Goal: Task Accomplishment & Management: Manage account settings

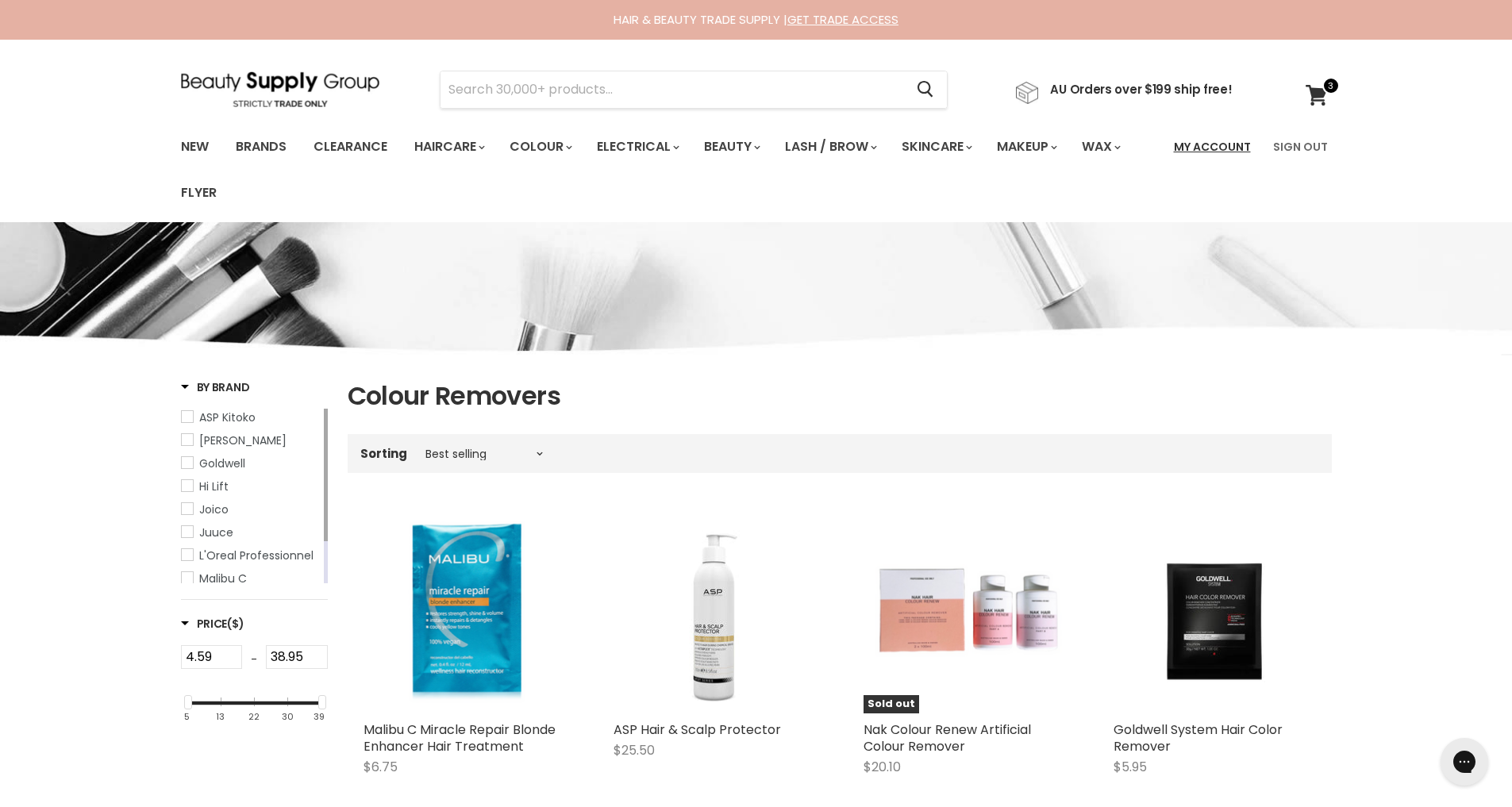
click at [1221, 145] on link "My Account" at bounding box center [1212, 146] width 96 height 33
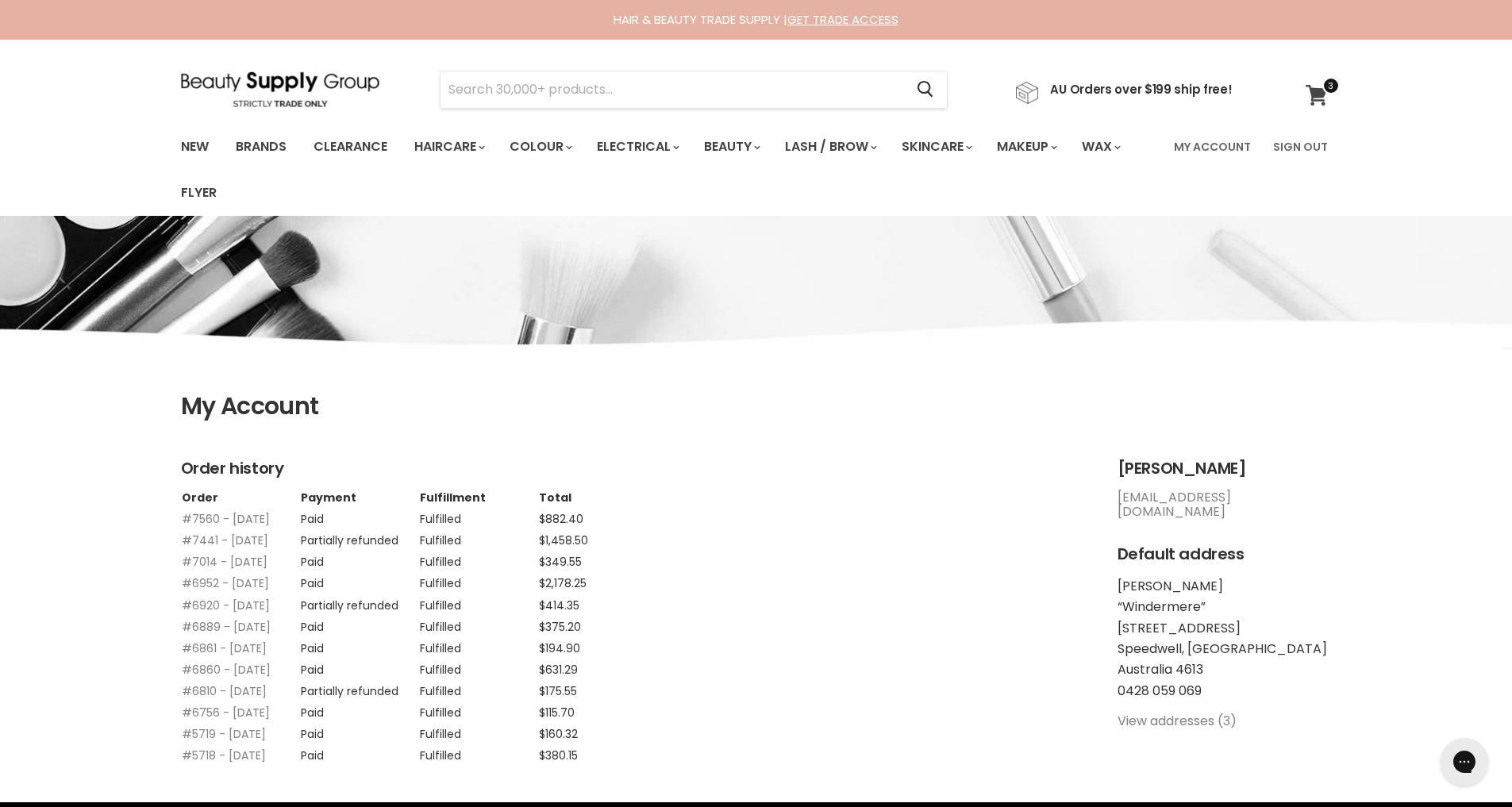
click at [1318, 92] on icon at bounding box center [1316, 95] width 22 height 21
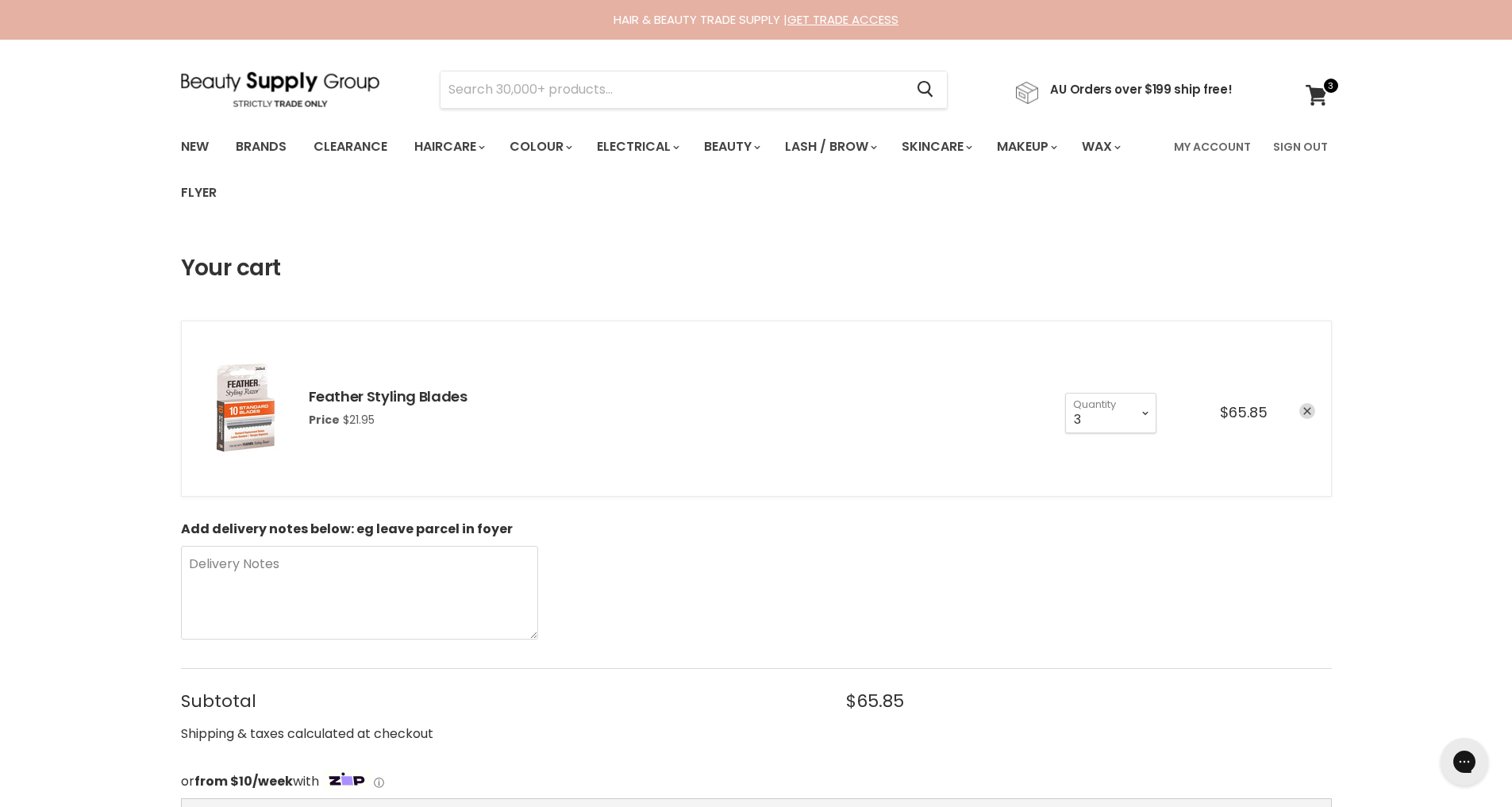
click at [1309, 413] on icon "remove Feather Styling Blades" at bounding box center [1307, 412] width 8 height 8
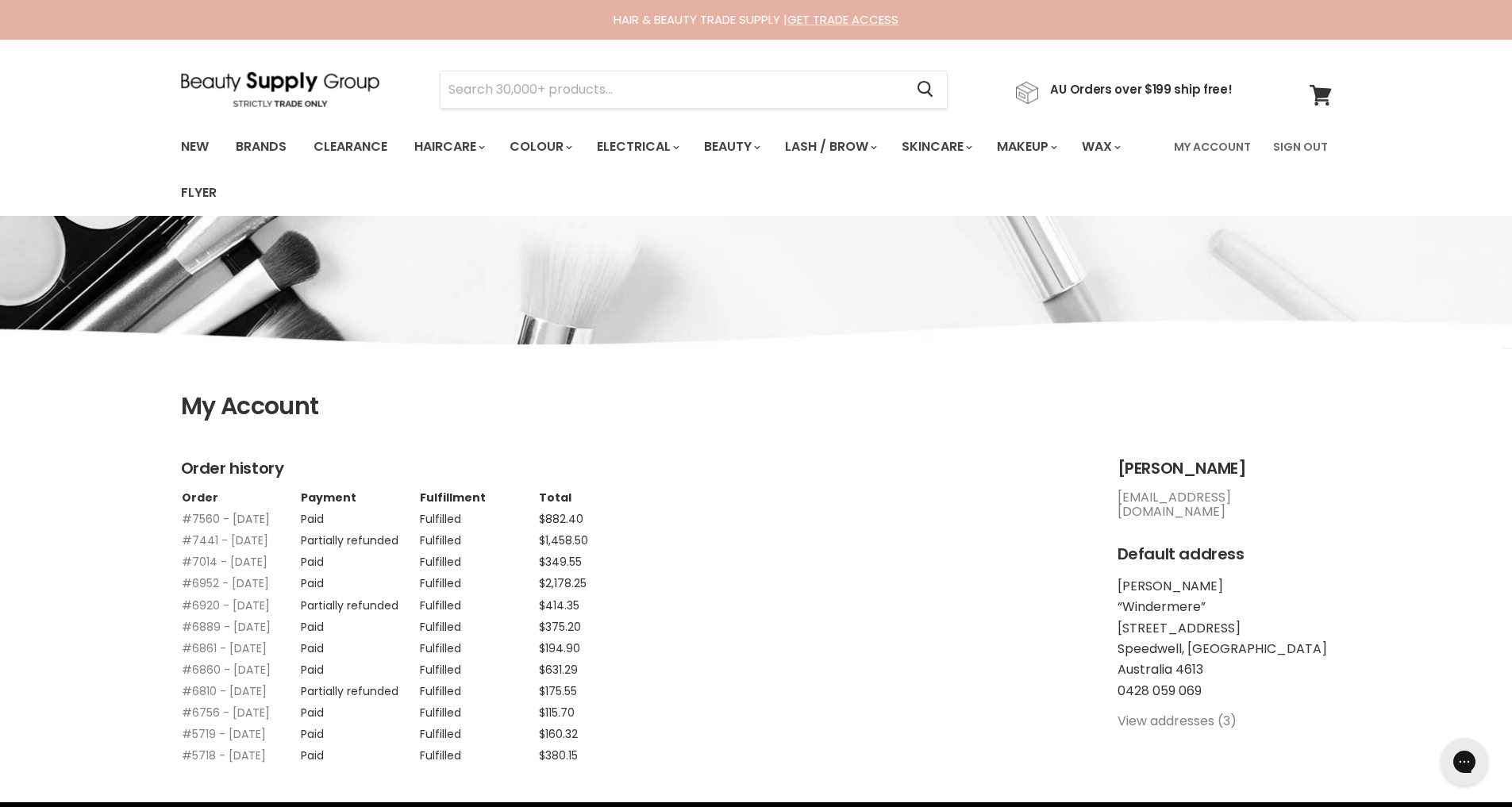
click at [240, 519] on link "#7560 - [DATE]" at bounding box center [226, 518] width 88 height 16
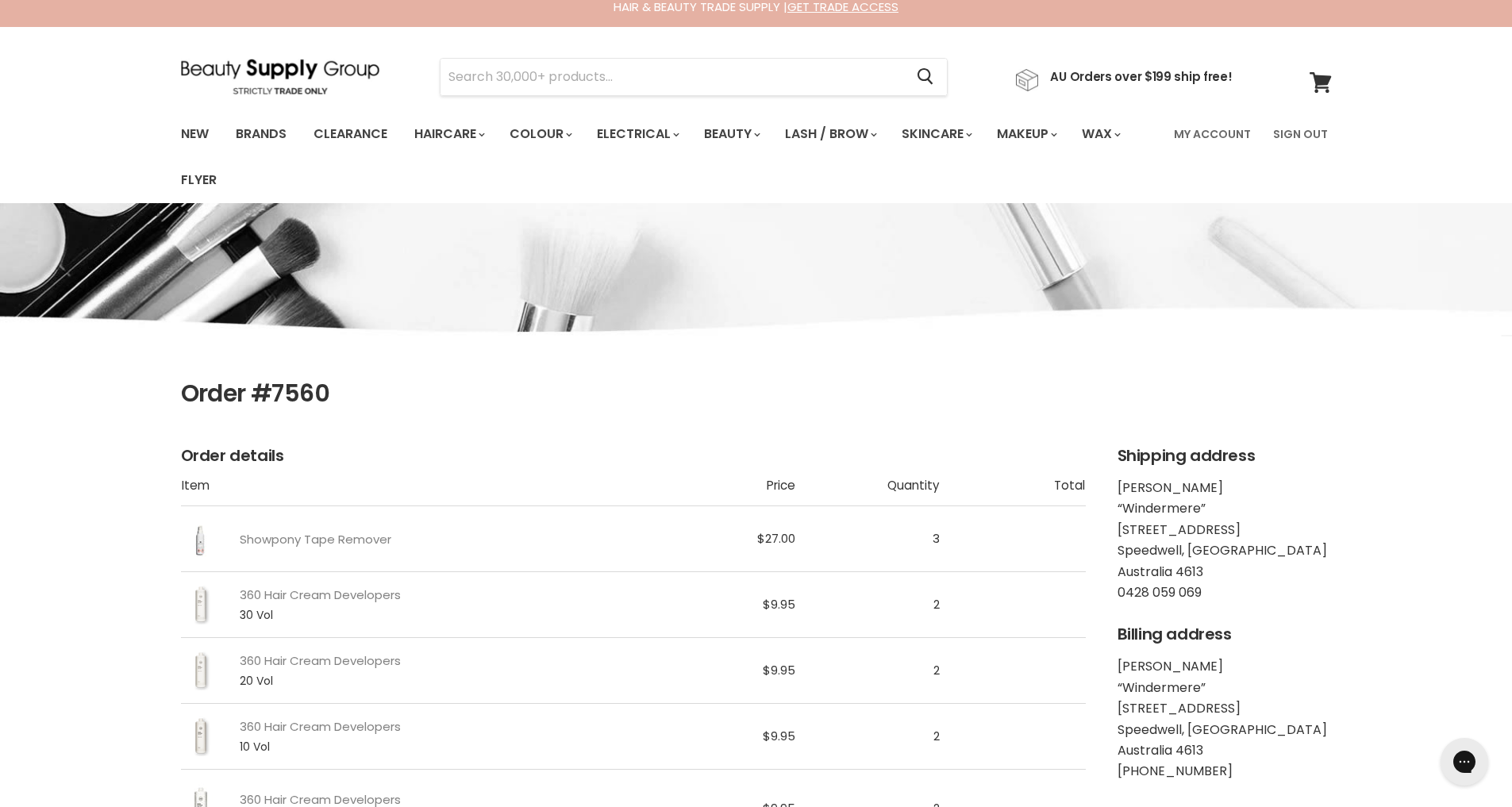
scroll to position [10, 0]
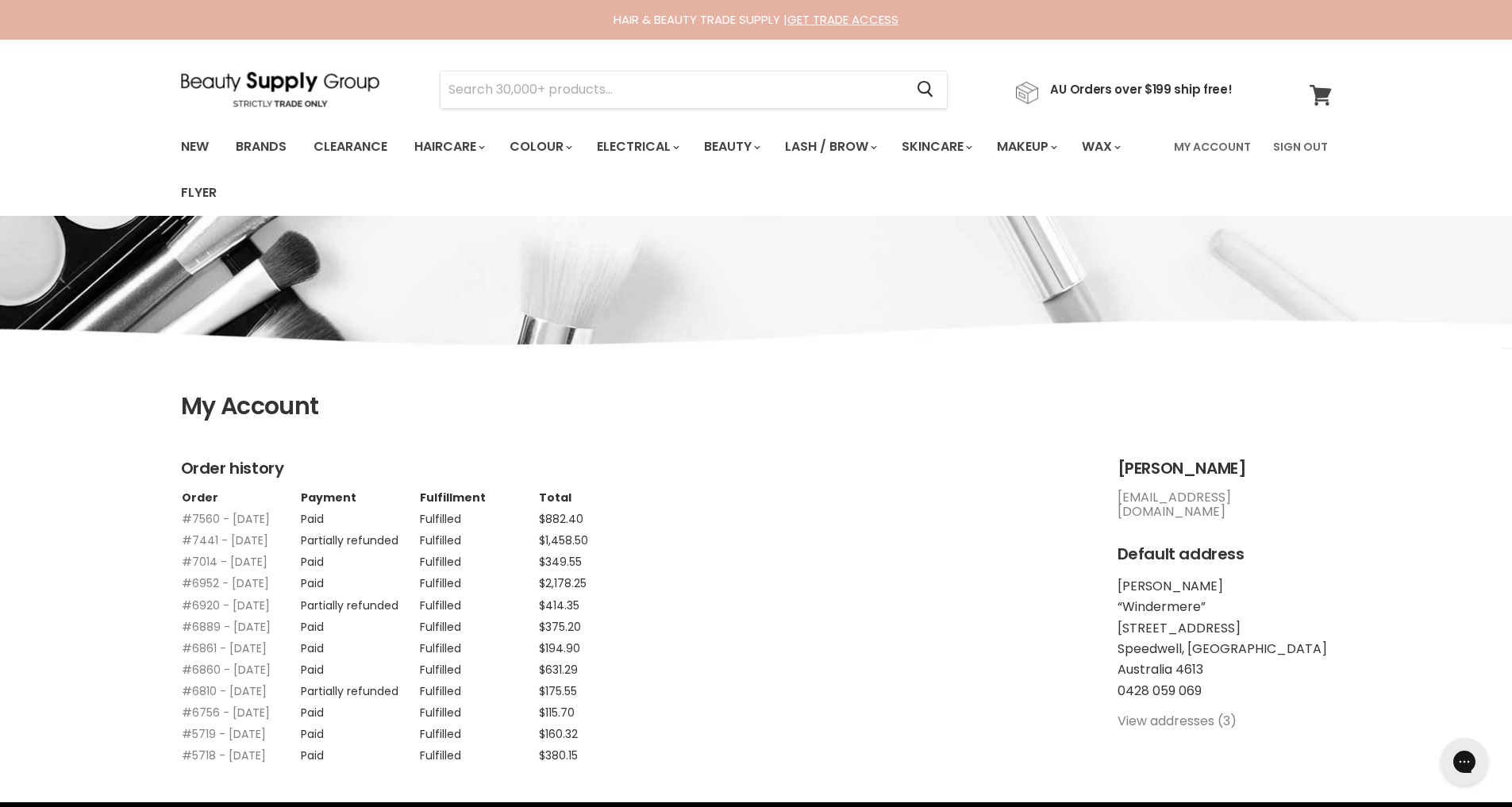
scroll to position [5, 0]
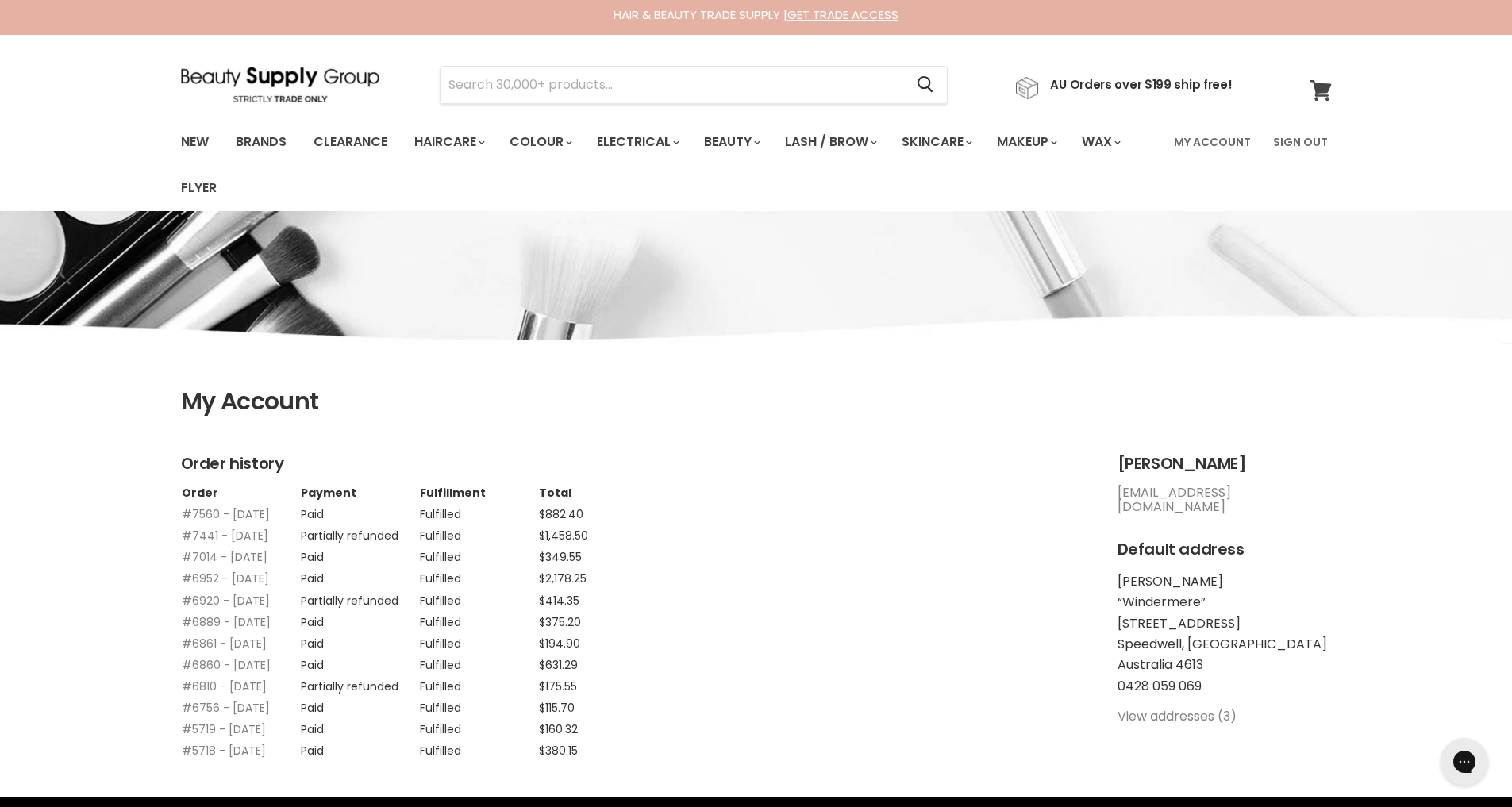
click at [1327, 88] on span at bounding box center [1331, 81] width 17 height 17
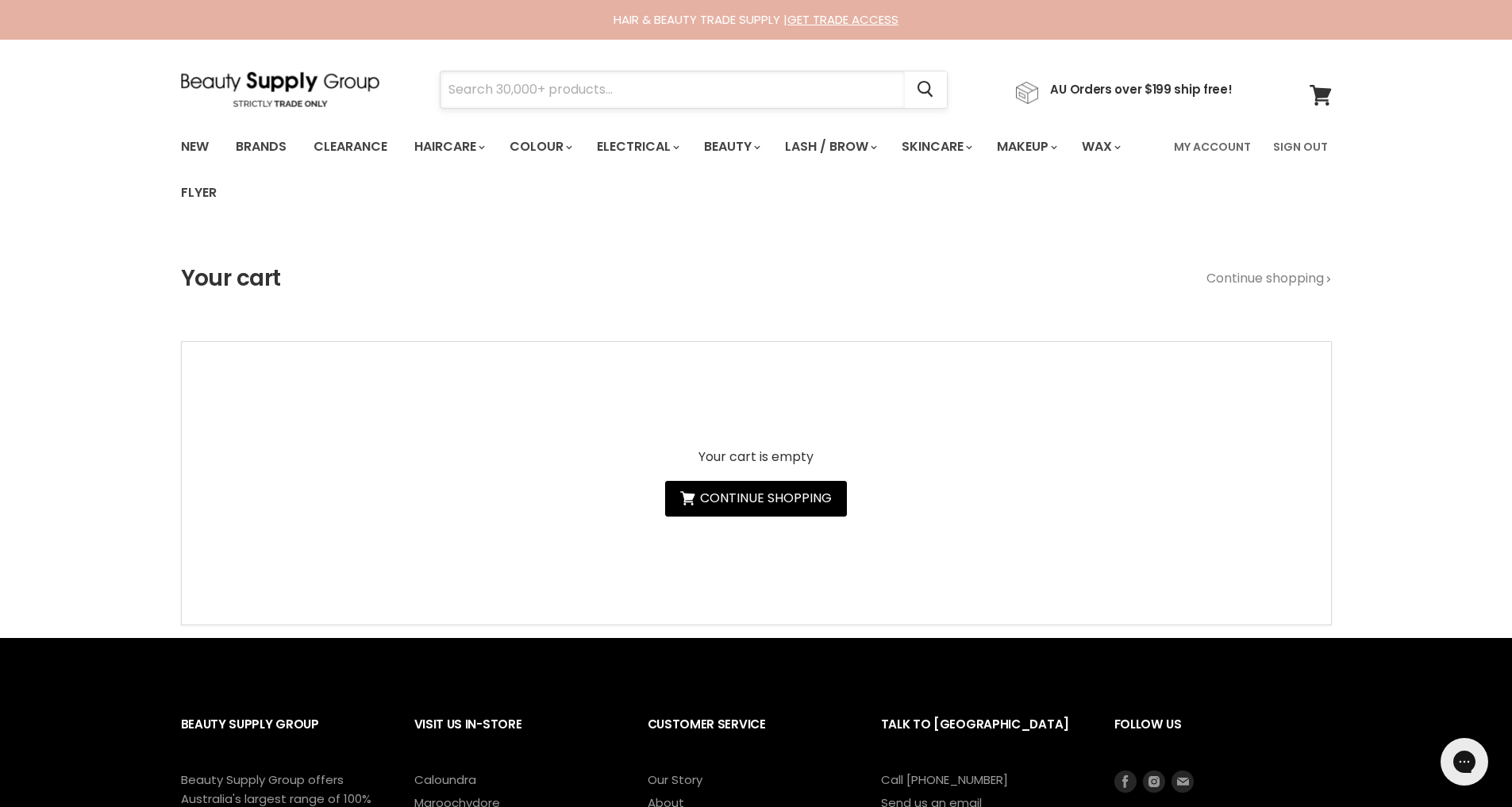
click at [646, 88] on input "Search" at bounding box center [672, 90] width 464 height 37
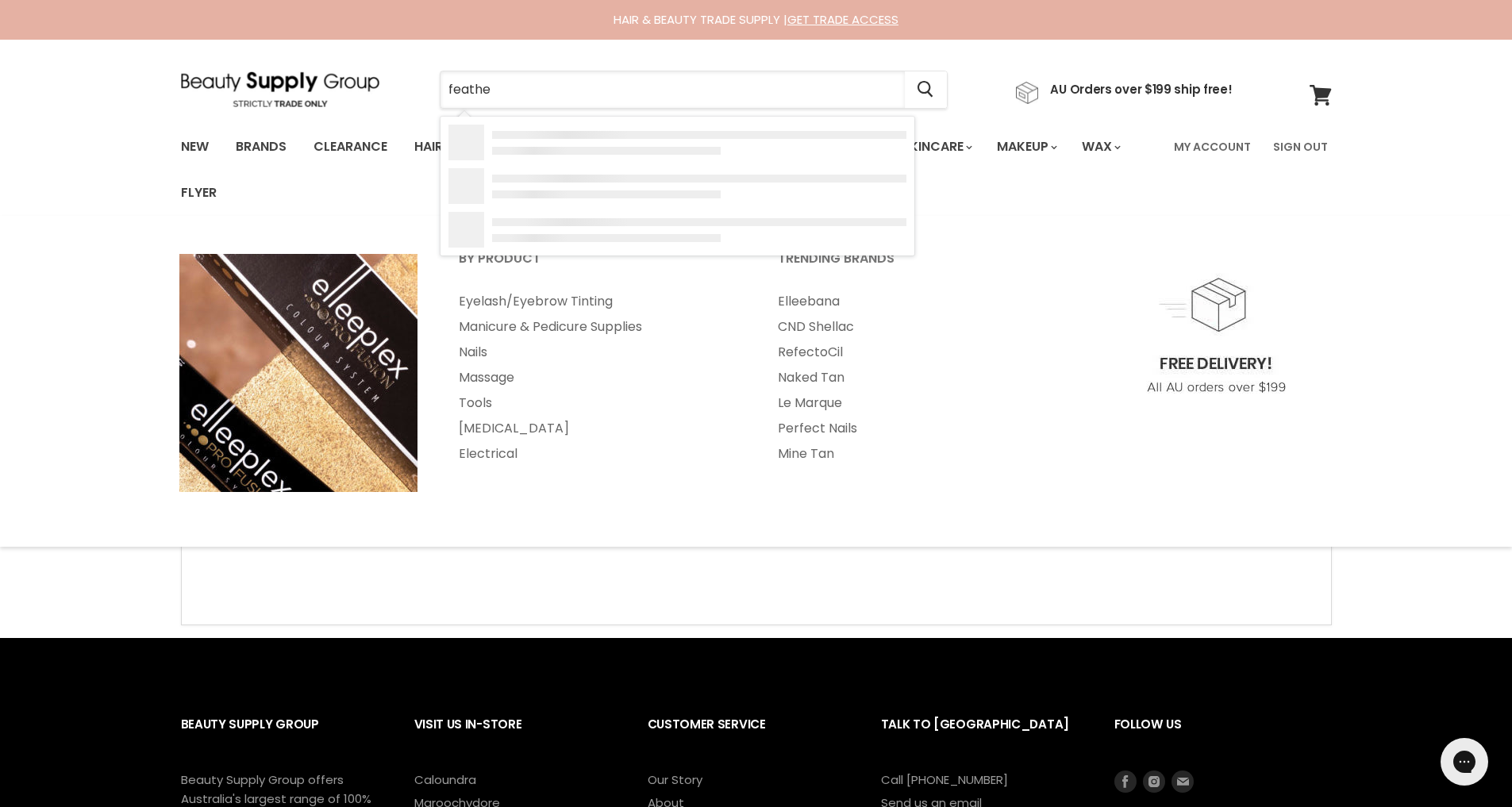
type input "feather"
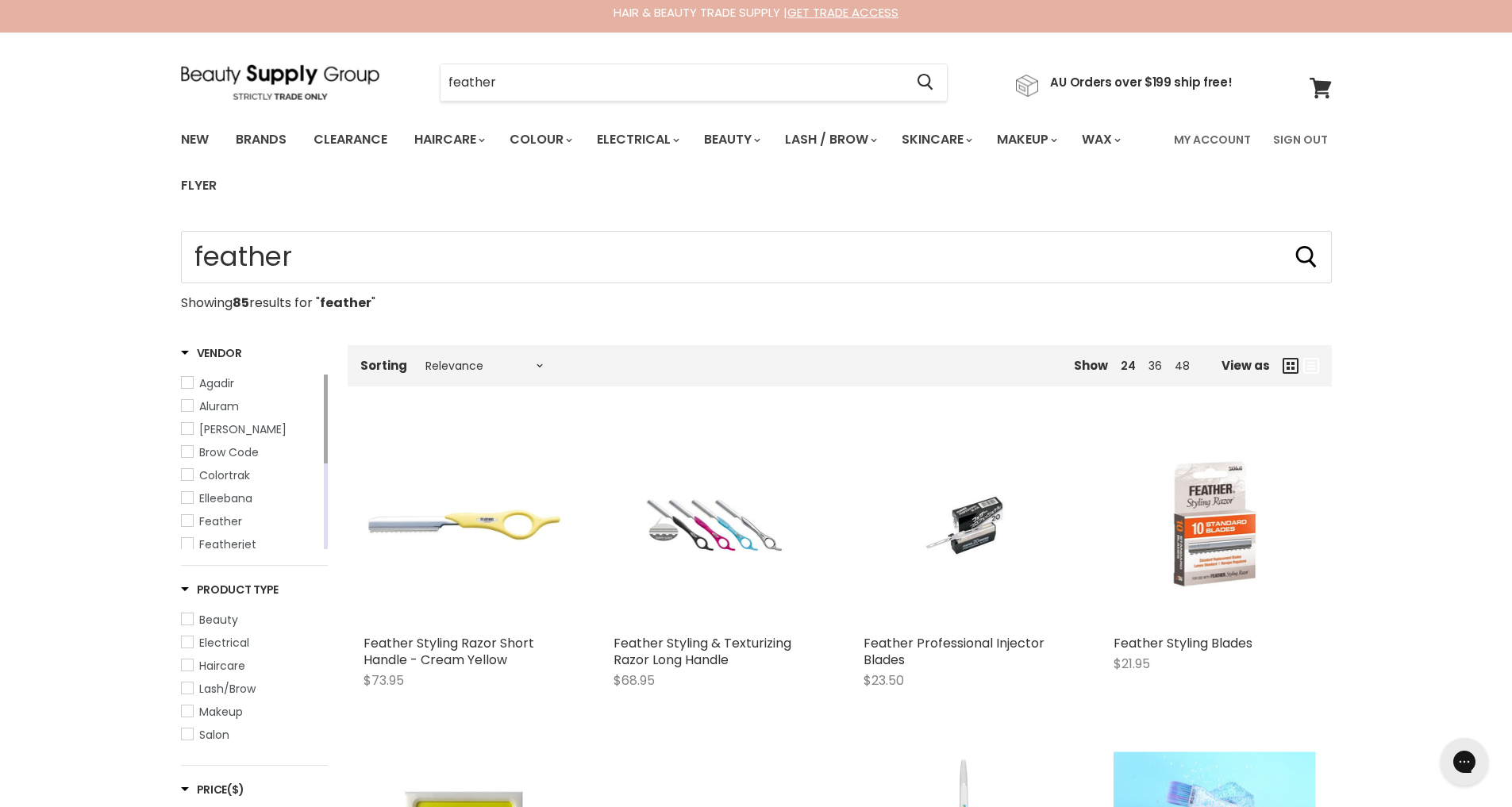
scroll to position [7, 0]
click at [1237, 142] on link "My Account" at bounding box center [1212, 141] width 96 height 33
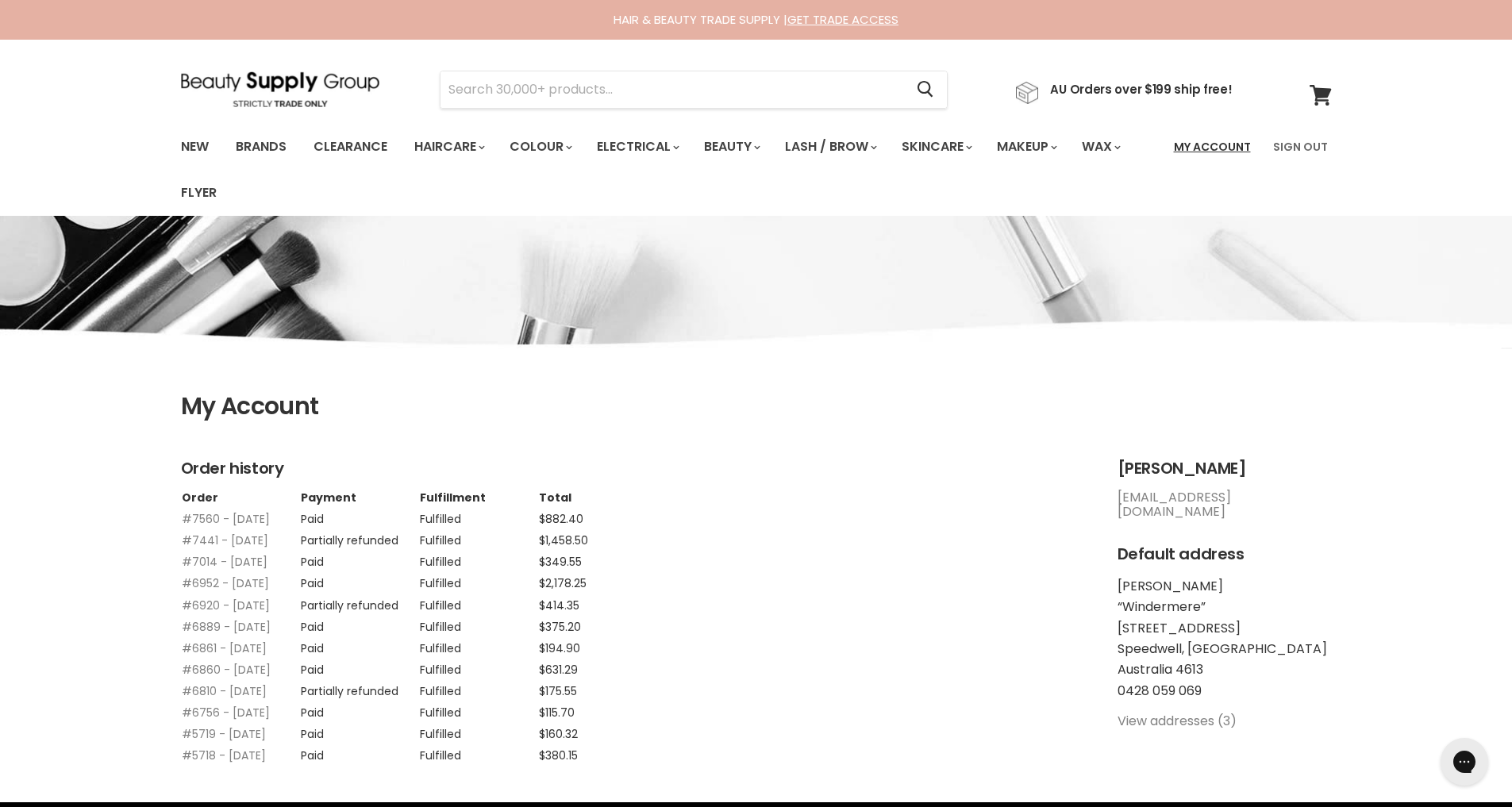
click at [1214, 147] on link "My Account" at bounding box center [1212, 146] width 96 height 33
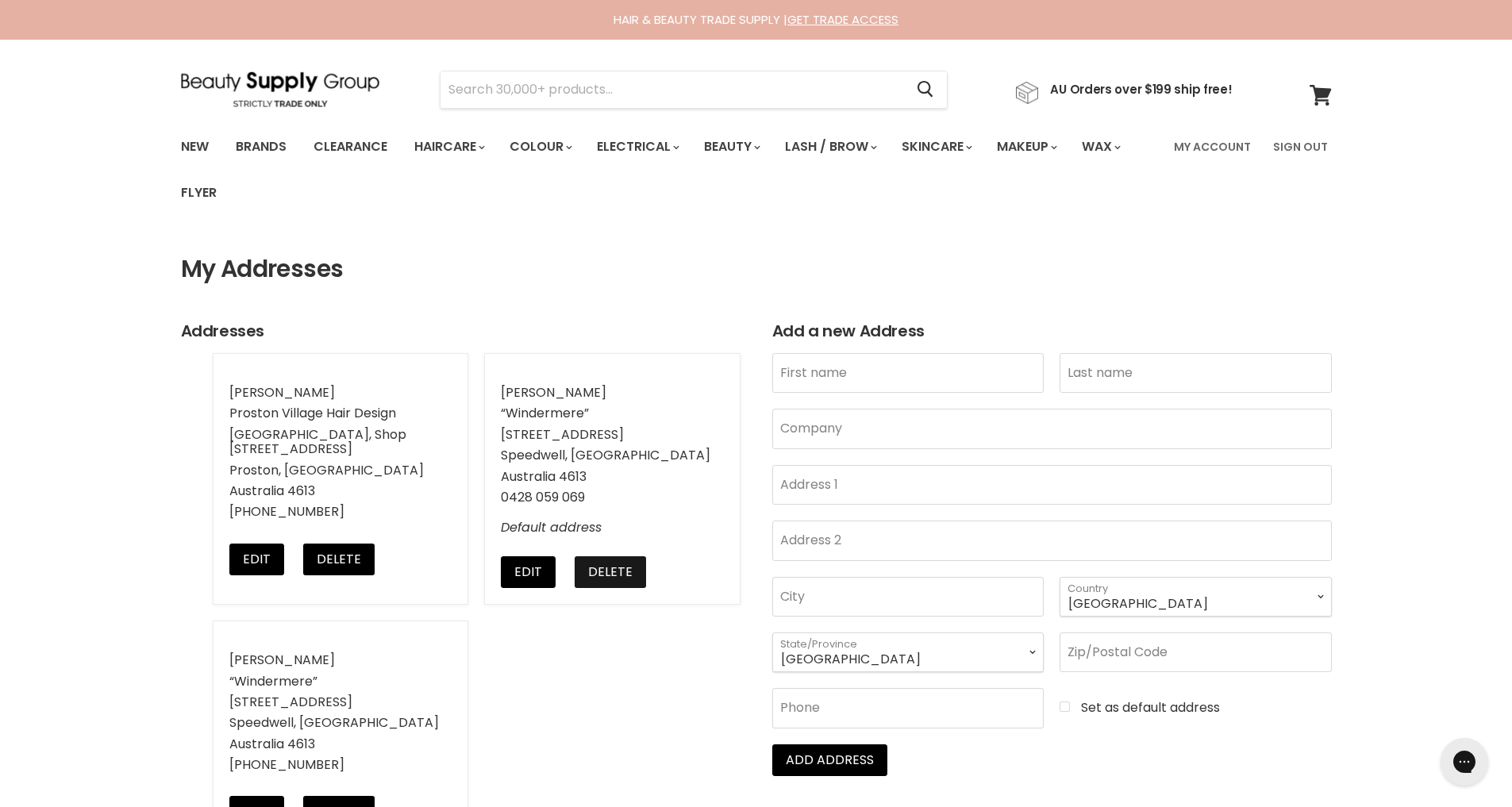
click at [602, 568] on button "Delete" at bounding box center [611, 572] width 72 height 32
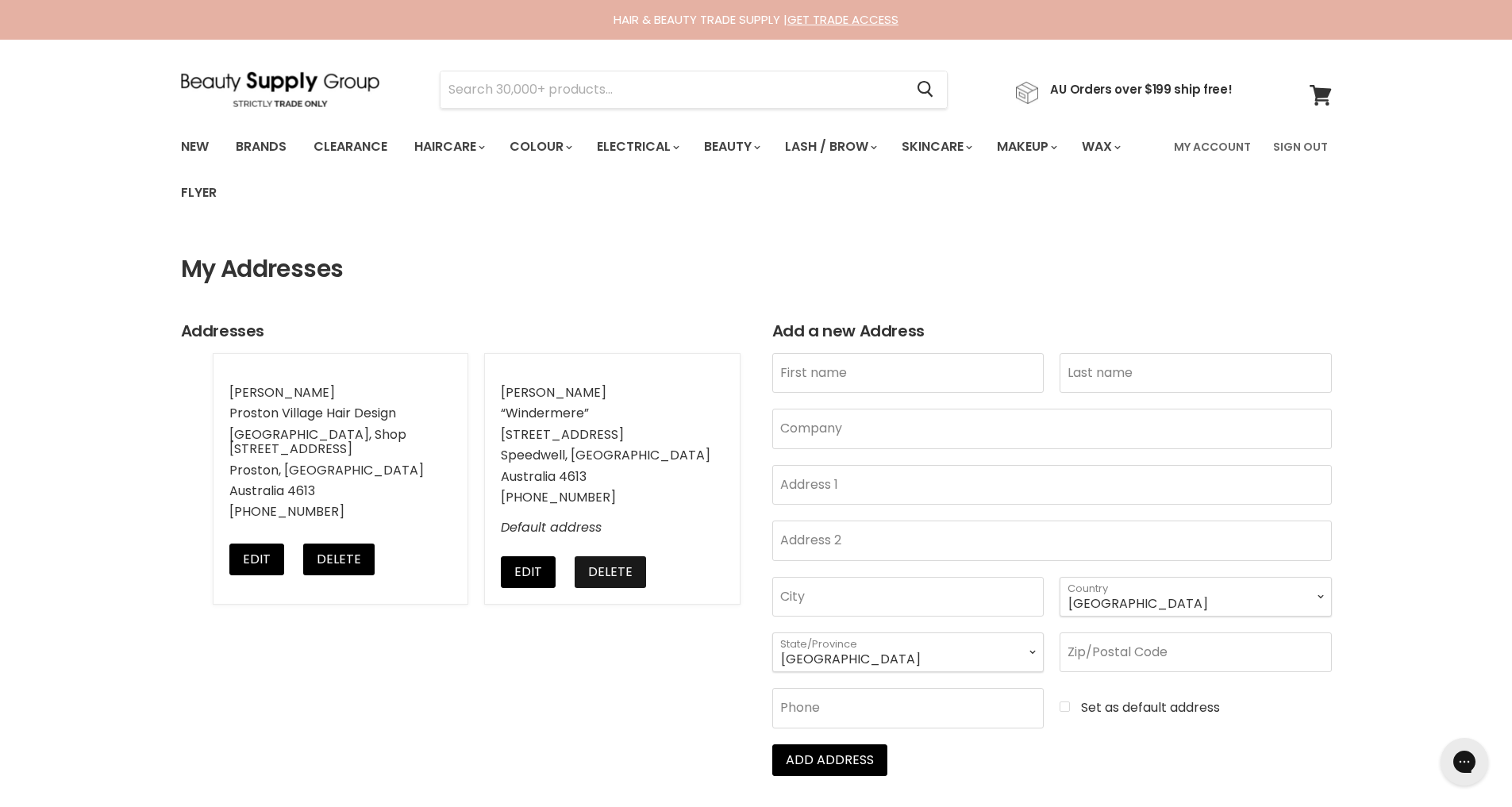
click at [592, 568] on button "Delete" at bounding box center [611, 572] width 72 height 32
